Goal: Task Accomplishment & Management: Manage account settings

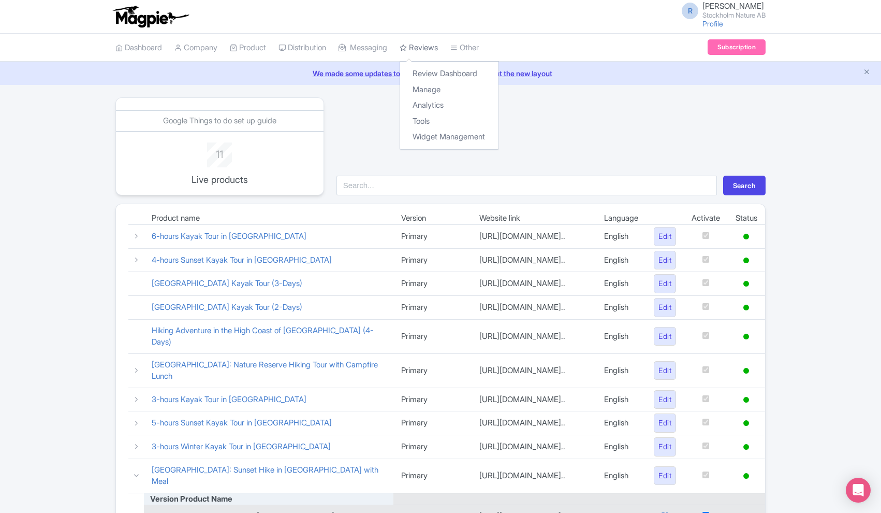
click at [429, 46] on link "Reviews" at bounding box center [419, 48] width 38 height 28
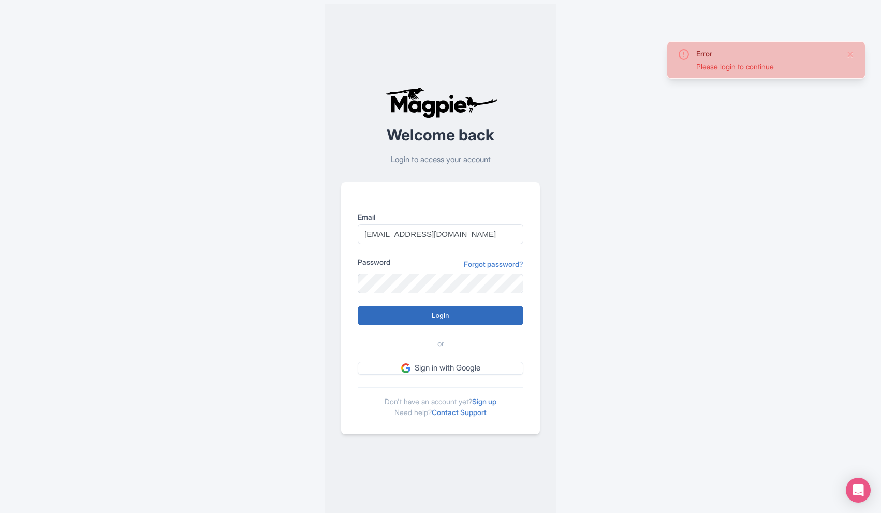
click at [429, 316] on input "Login" at bounding box center [441, 316] width 166 height 20
type input "Logging in..."
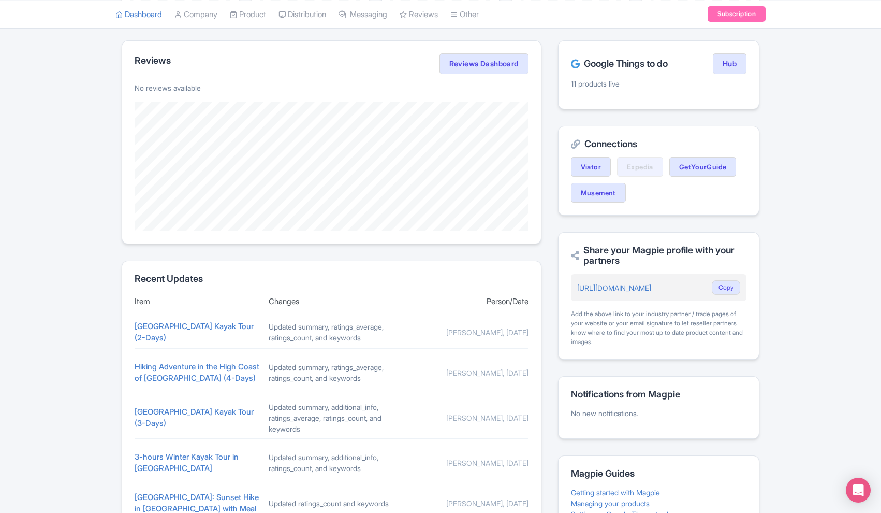
scroll to position [41, 0]
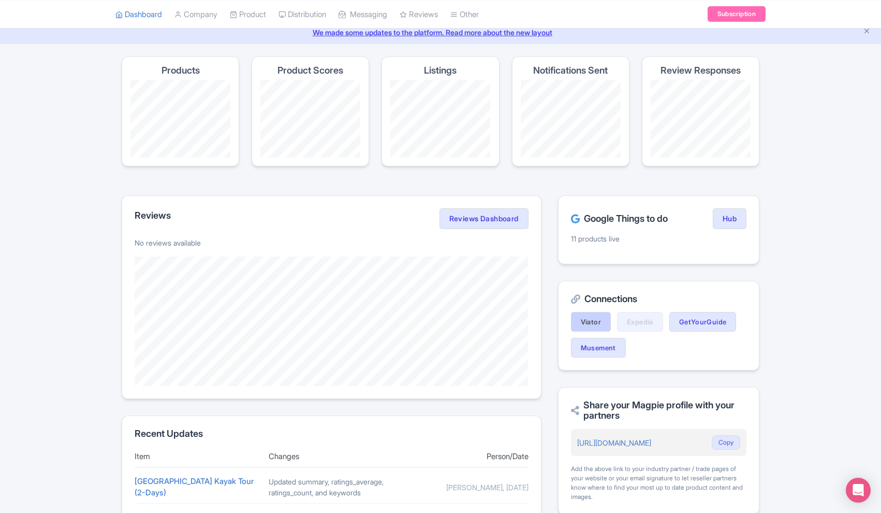
click at [592, 321] on link "Viator" at bounding box center [591, 322] width 40 height 20
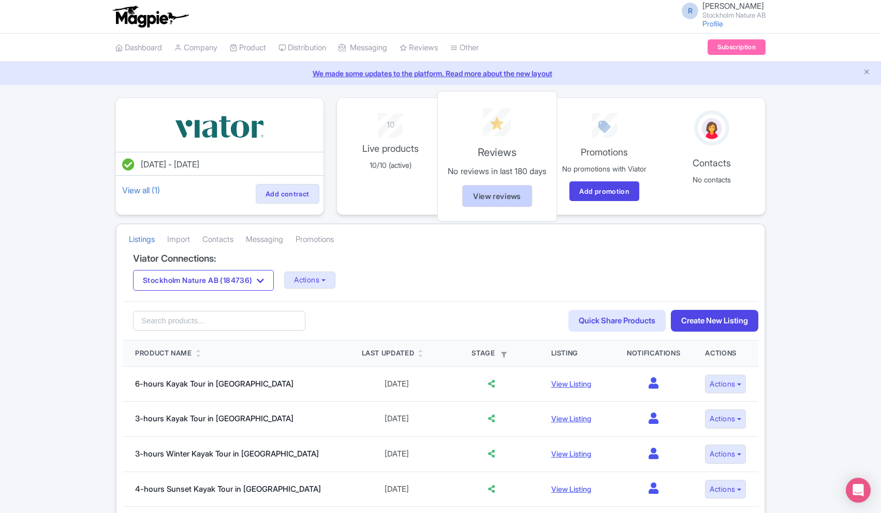
click at [493, 197] on link "View reviews" at bounding box center [497, 196] width 70 height 22
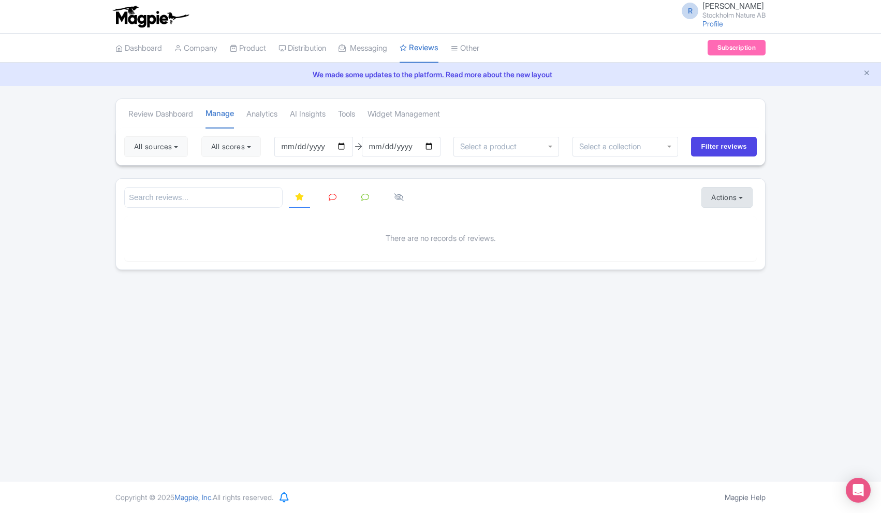
click at [742, 197] on button "Actions" at bounding box center [727, 197] width 51 height 21
click at [733, 240] on link "Download Reviews" at bounding box center [763, 241] width 122 height 16
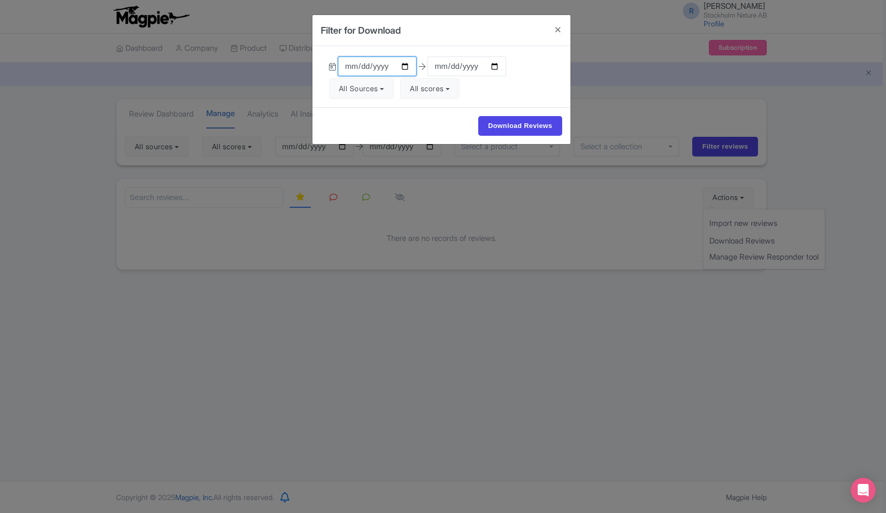
click at [371, 67] on input "2025-06-11" at bounding box center [377, 66] width 79 height 20
type input "2018-01-01"
click at [507, 72] on div "2018-01-01 2025-09-10 All Sources Select all Deselect all Select all Deselect a…" at bounding box center [441, 76] width 258 height 61
click at [391, 91] on button "All Sources" at bounding box center [361, 88] width 65 height 21
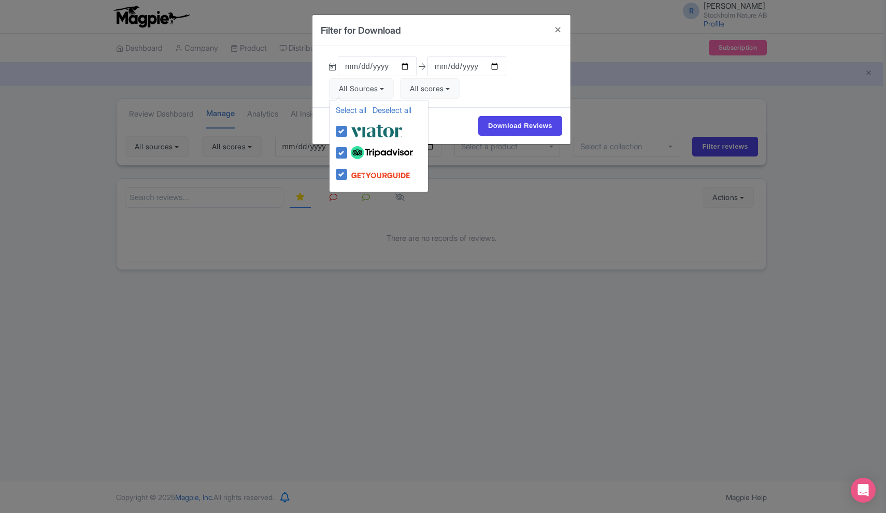
click at [509, 74] on div "2018-01-01 2025-09-10 All Sources Select all Deselect all Select all Deselect a…" at bounding box center [441, 76] width 258 height 61
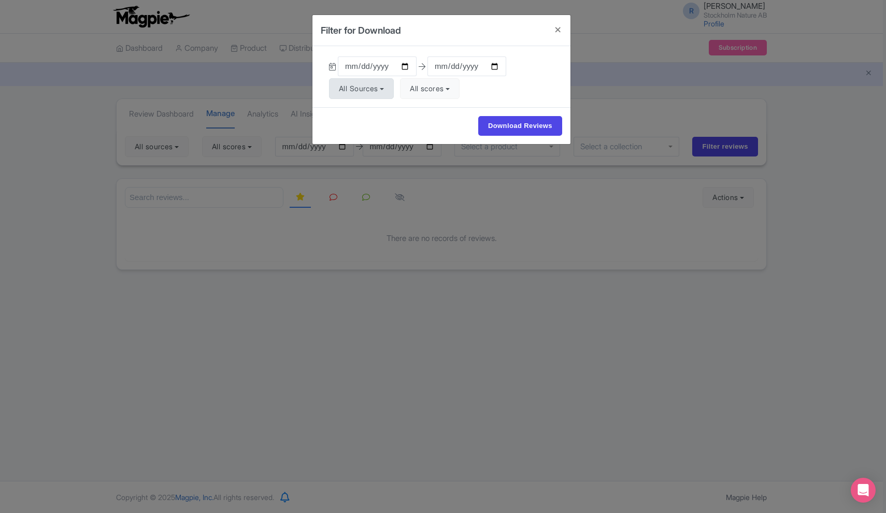
click at [388, 90] on button "All Sources" at bounding box center [361, 88] width 65 height 21
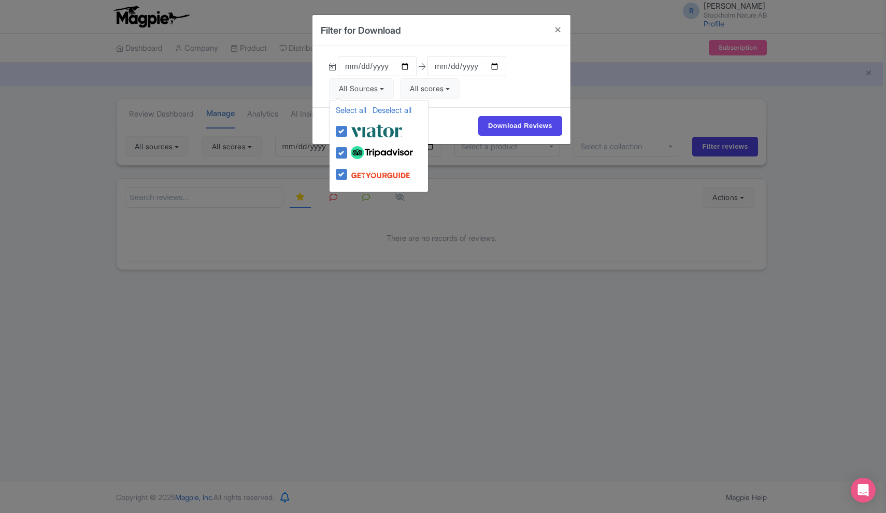
click at [511, 80] on div "2018-01-01 2025-09-10 All Sources Select all Deselect all Select all Deselect a…" at bounding box center [441, 76] width 258 height 61
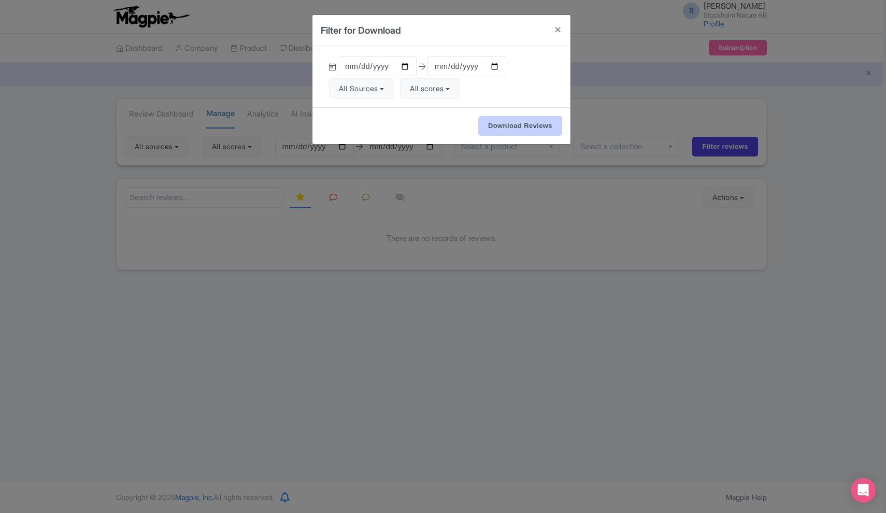
click at [506, 127] on input "Download Reviews" at bounding box center [520, 126] width 84 height 20
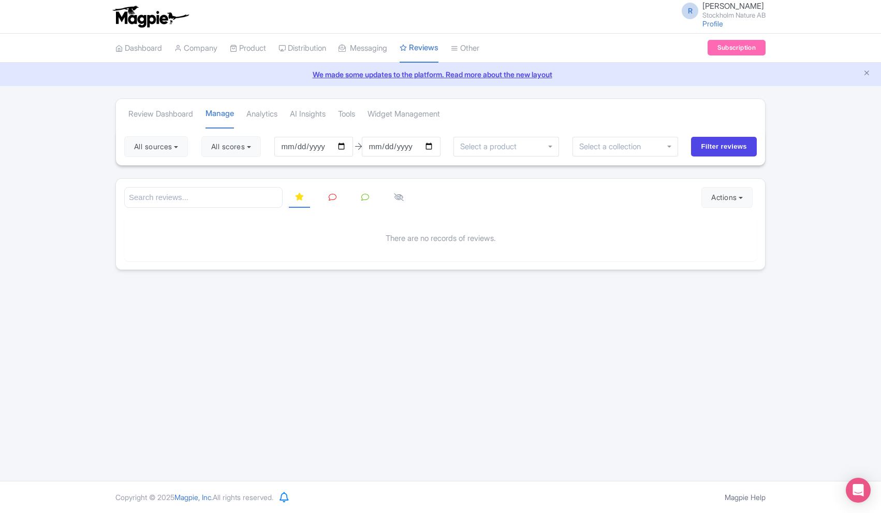
click at [518, 282] on div "R Rene Altenau Stockholm Nature AB Profile Users Settings Sign out Dashboard Co…" at bounding box center [440, 240] width 881 height 481
click at [273, 114] on link "Analytics" at bounding box center [261, 114] width 31 height 28
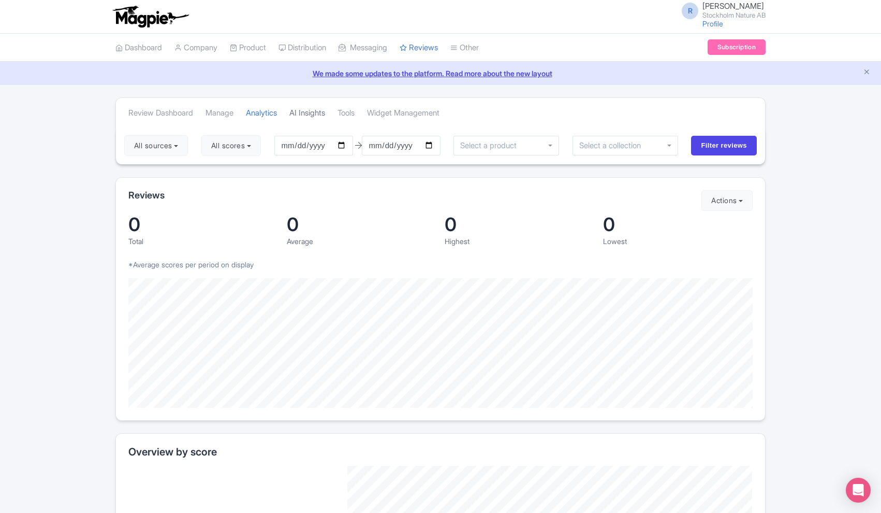
click at [322, 114] on link "AI Insights" at bounding box center [307, 113] width 36 height 28
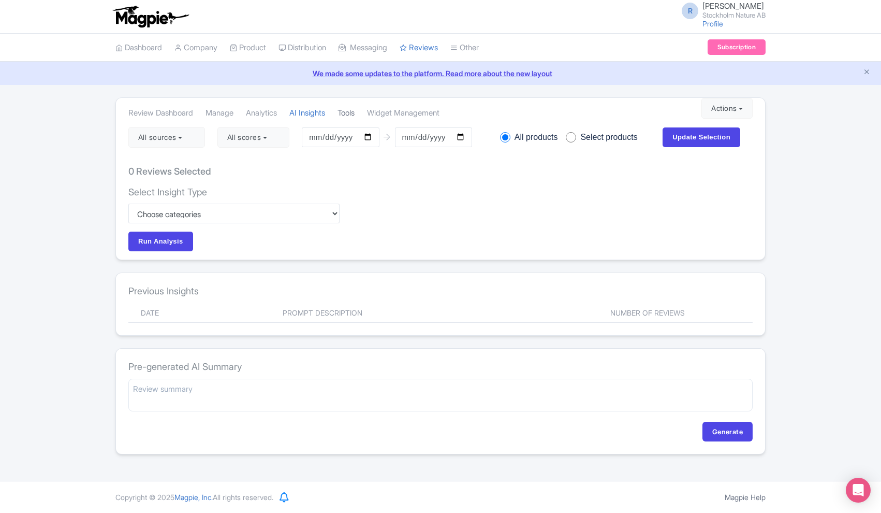
click at [355, 115] on link "Tools" at bounding box center [346, 113] width 17 height 28
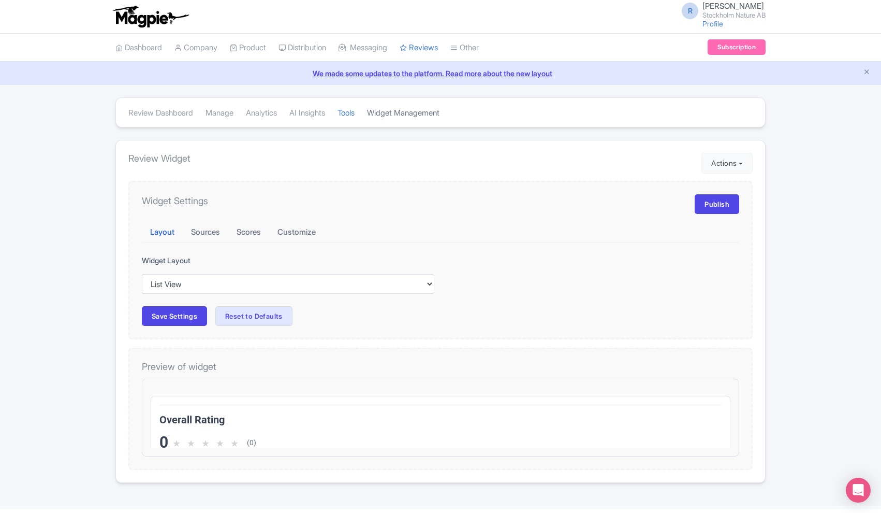
click at [401, 117] on link "Widget Management" at bounding box center [403, 113] width 72 height 28
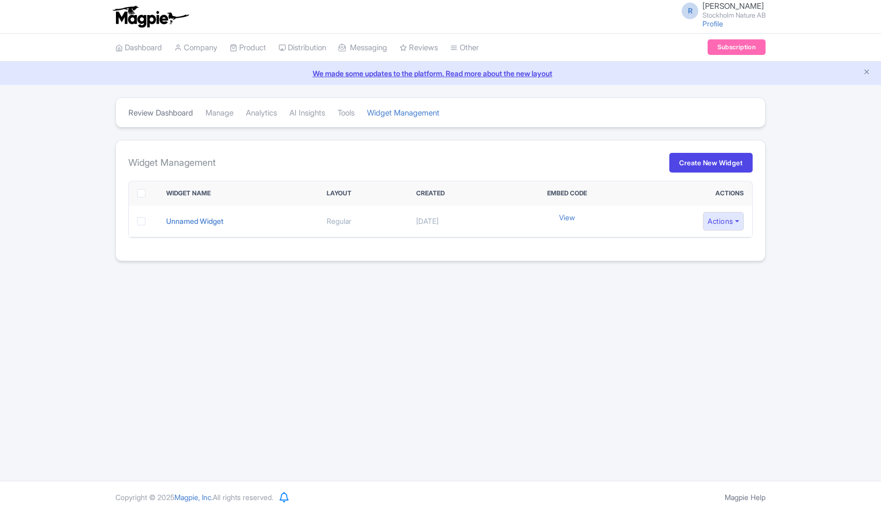
click at [172, 116] on link "Review Dashboard" at bounding box center [160, 113] width 65 height 28
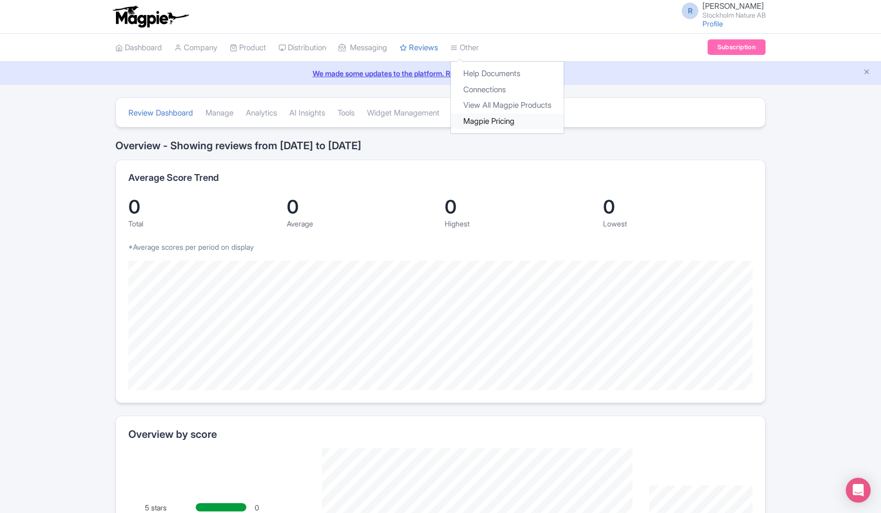
click at [505, 122] on link "Magpie Pricing" at bounding box center [507, 121] width 113 height 16
click at [149, 43] on link "Dashboard" at bounding box center [138, 48] width 47 height 28
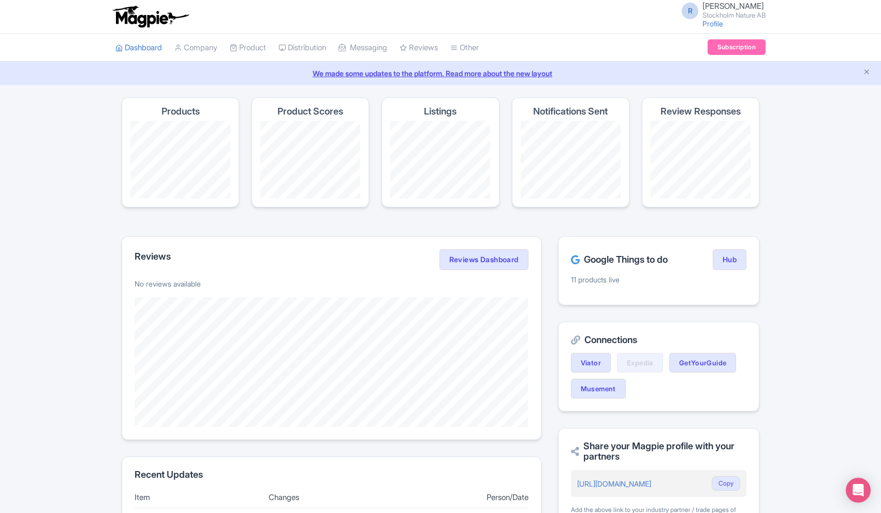
click at [730, 50] on link "Subscription" at bounding box center [737, 47] width 58 height 16
